Goal: Use online tool/utility: Utilize a website feature to perform a specific function

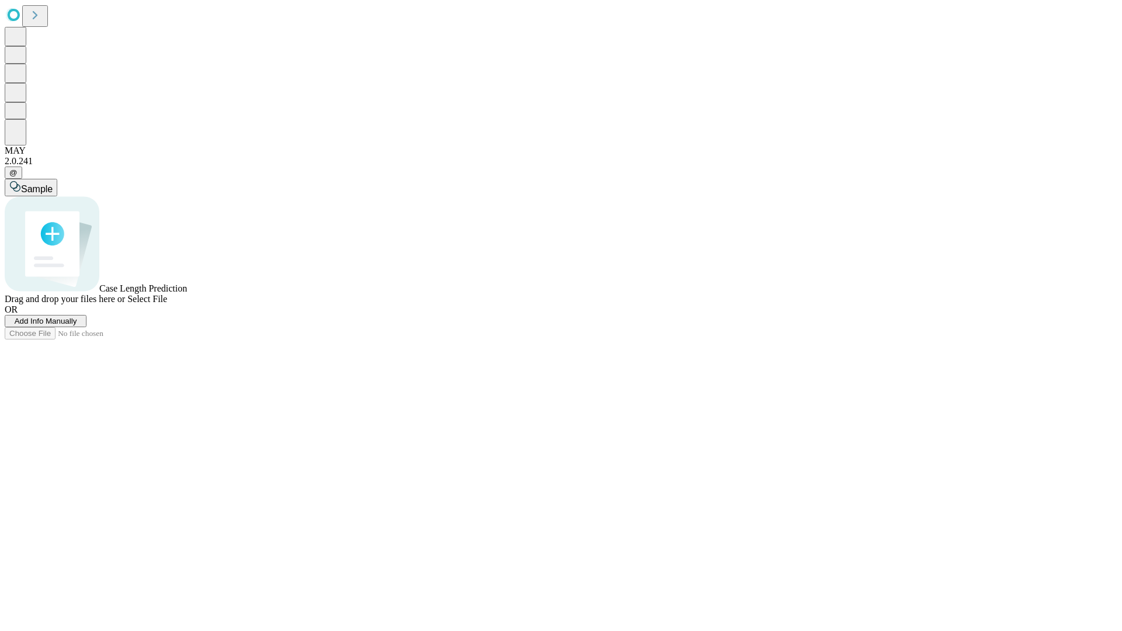
click at [167, 304] on span "Select File" at bounding box center [147, 299] width 40 height 10
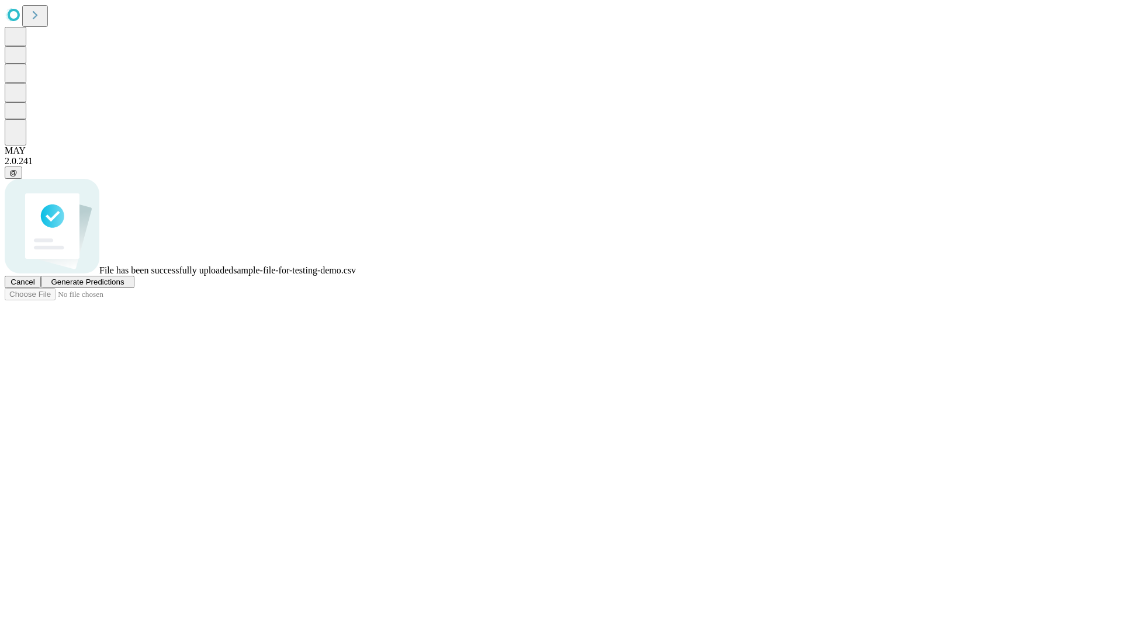
click at [124, 286] on span "Generate Predictions" at bounding box center [87, 282] width 73 height 9
